Goal: Information Seeking & Learning: Learn about a topic

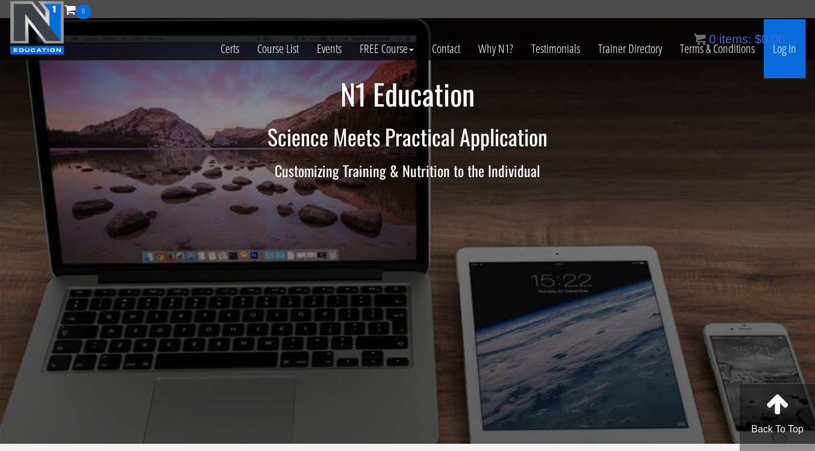
click at [784, 56] on link "Log In" at bounding box center [785, 48] width 42 height 59
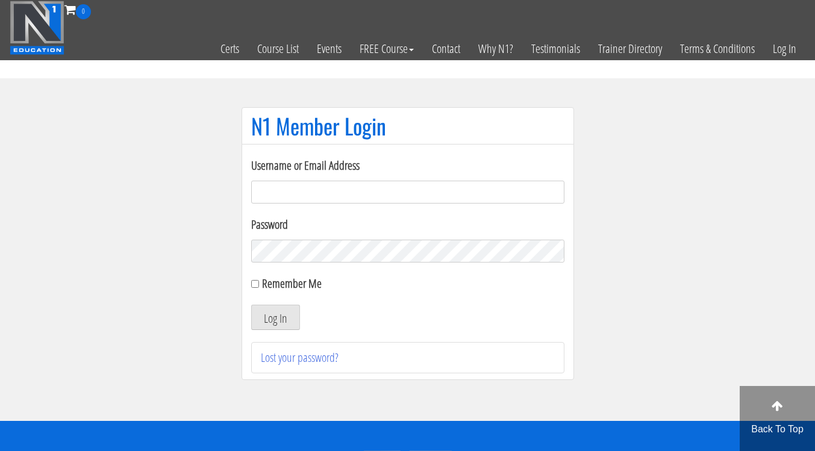
type input "info@adnaanfitness.com"
click at [278, 291] on label "Remember Me" at bounding box center [292, 283] width 60 height 16
click at [259, 288] on input "Remember Me" at bounding box center [255, 284] width 8 height 8
checkbox input "true"
click at [276, 312] on button "Log In" at bounding box center [275, 317] width 49 height 25
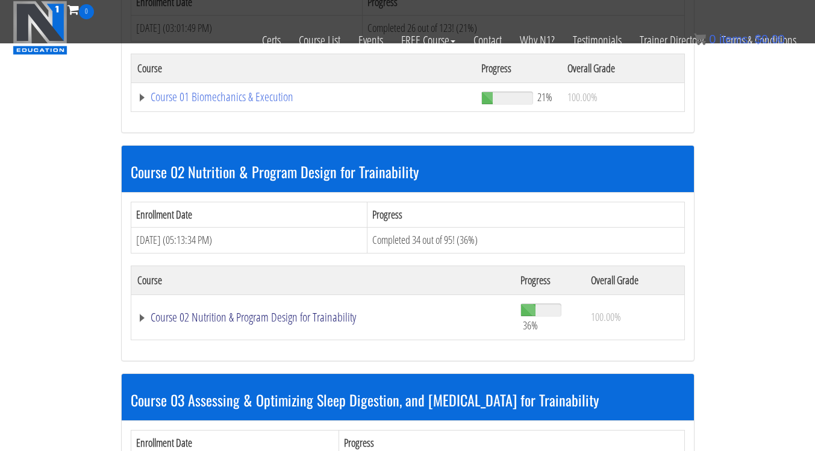
scroll to position [458, 0]
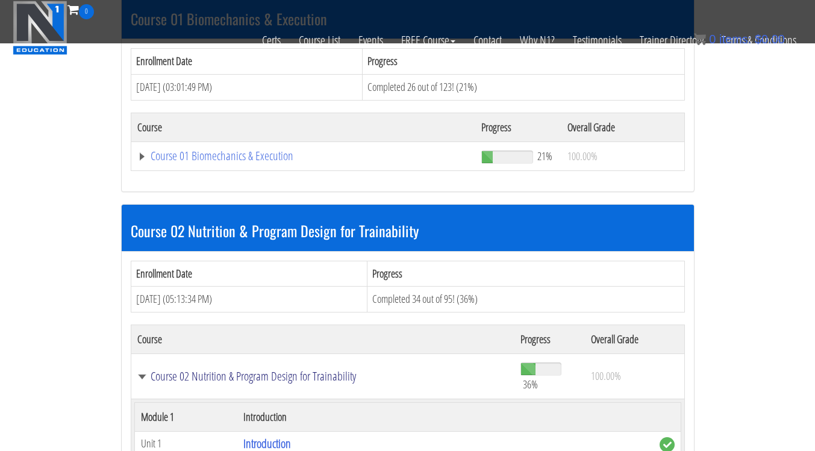
scroll to position [397, 0]
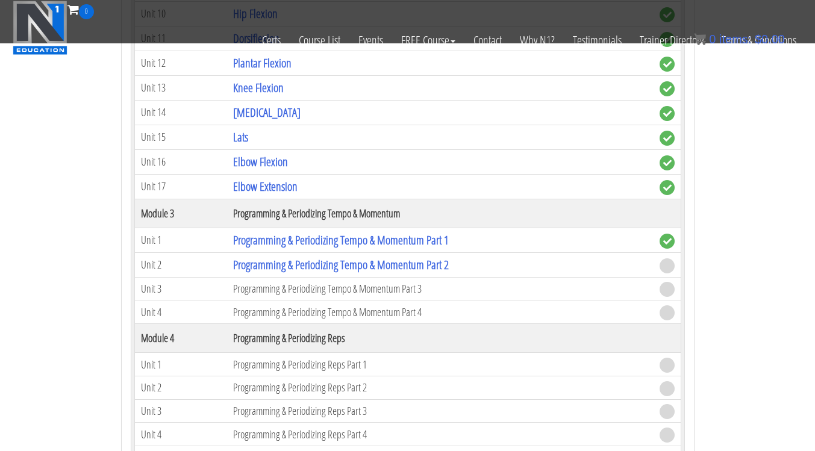
scroll to position [1087, 0]
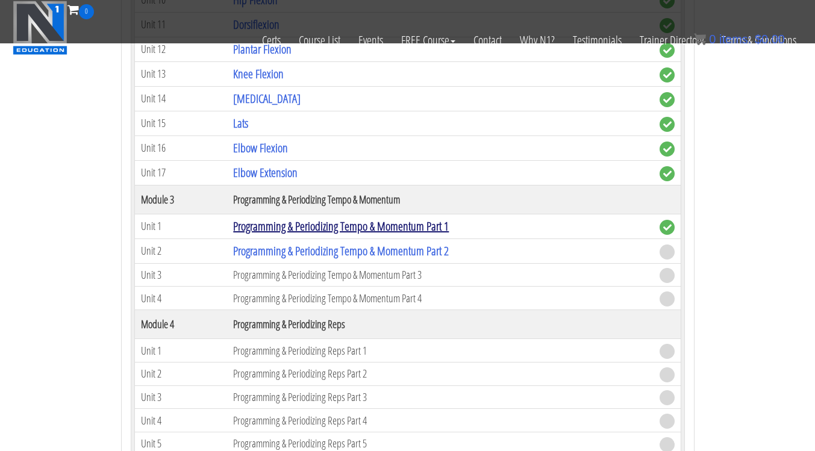
click at [314, 229] on link "Programming & Periodizing Tempo & Momentum Part 1" at bounding box center [341, 226] width 216 height 16
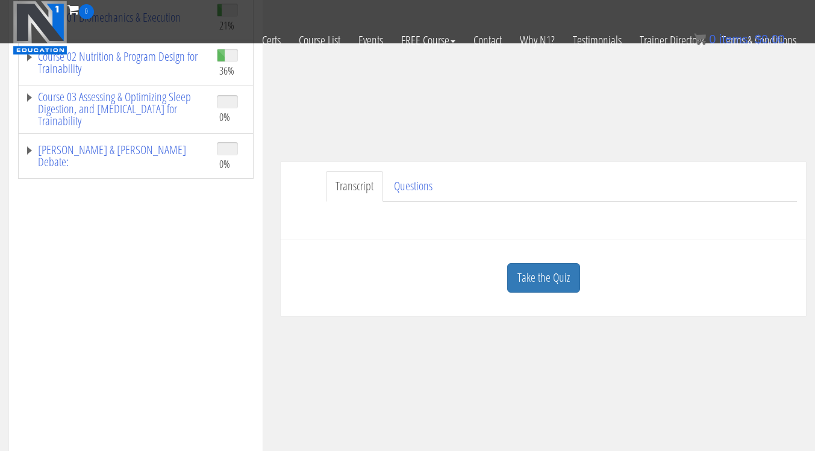
scroll to position [285, 0]
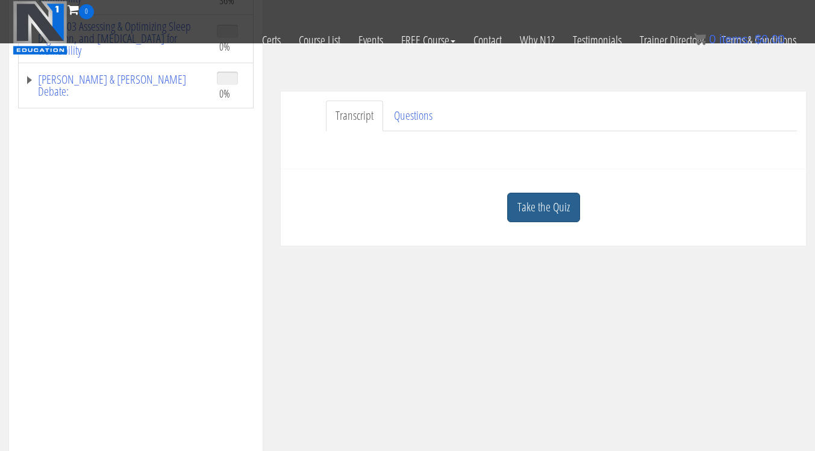
click at [520, 214] on link "Take the Quiz" at bounding box center [543, 208] width 73 height 30
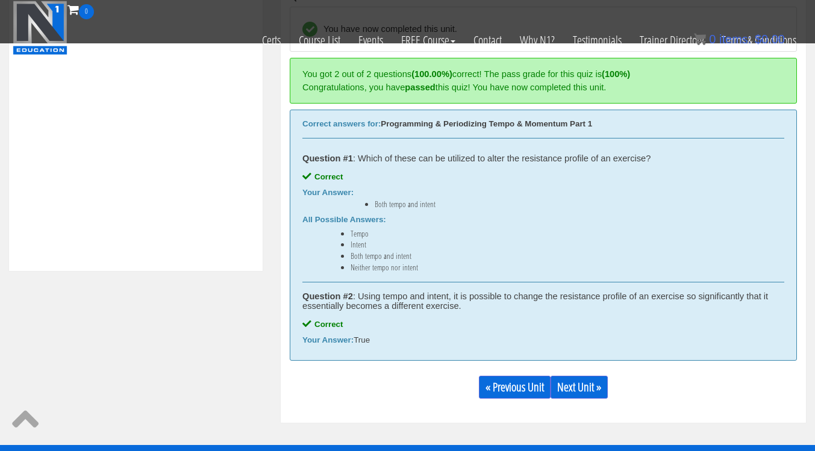
scroll to position [491, 0]
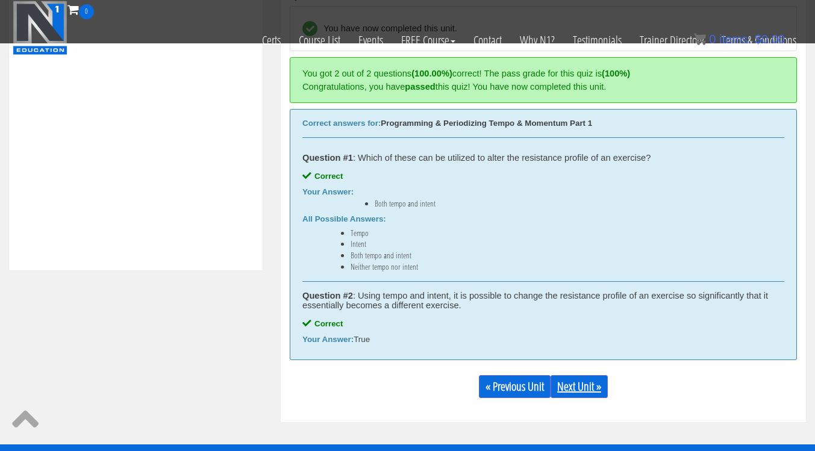
click at [569, 387] on link "Next Unit »" at bounding box center [578, 386] width 57 height 23
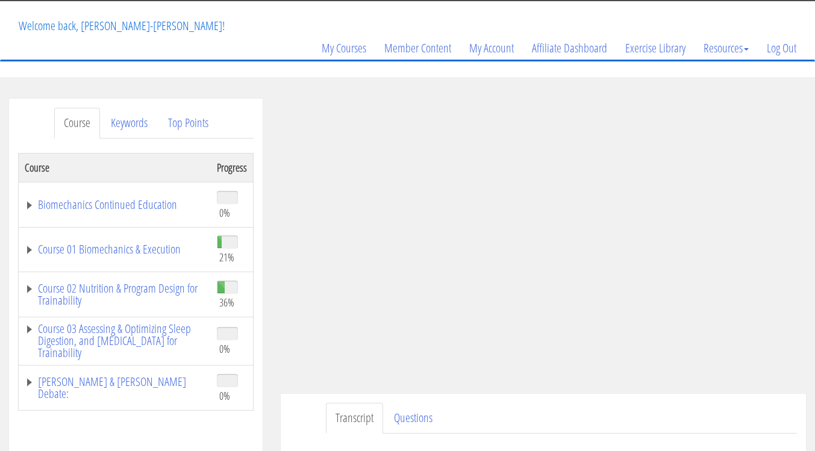
scroll to position [63, 0]
